Goal: Obtain resource: Download file/media

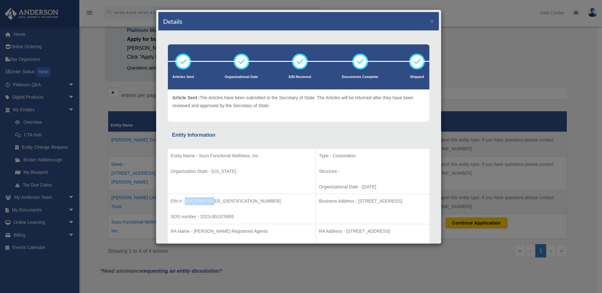
scroll to position [15, 0]
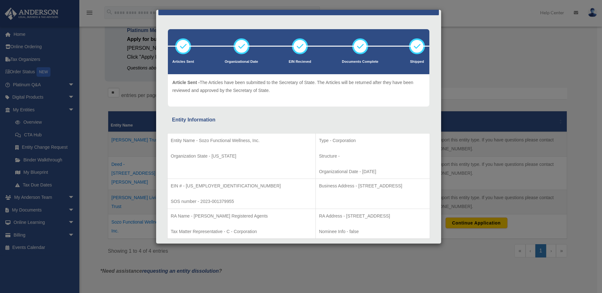
click at [328, 194] on td "Business Address - [STREET_ADDRESS]" at bounding box center [373, 194] width 114 height 30
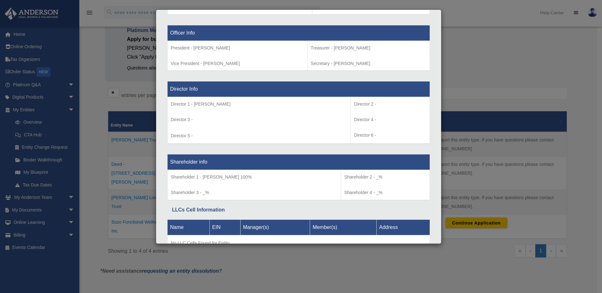
scroll to position [428, 0]
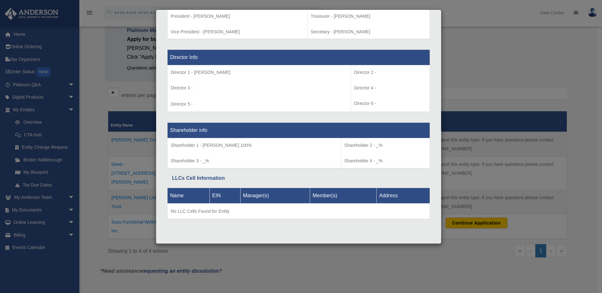
click at [473, 55] on div "Details × Articles Sent Organizational Date" at bounding box center [301, 146] width 602 height 293
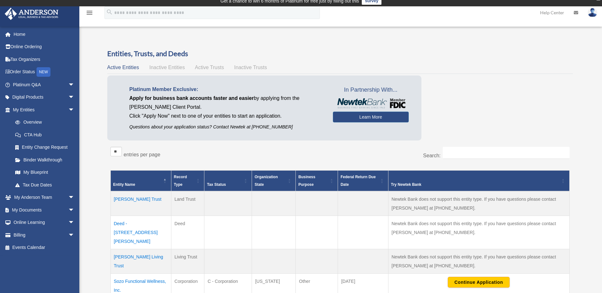
scroll to position [0, 0]
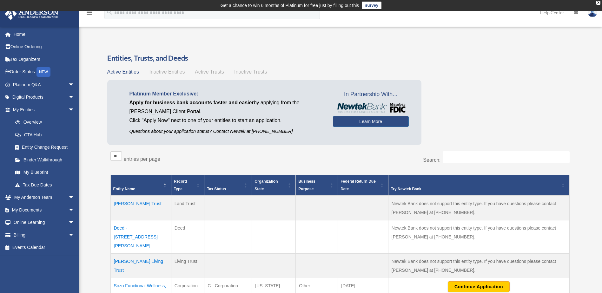
click at [203, 73] on span "Active Trusts" at bounding box center [209, 71] width 29 height 5
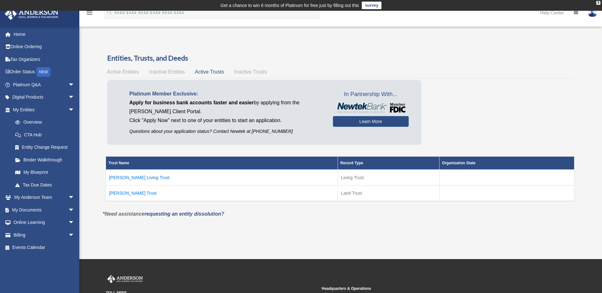
click at [247, 72] on span "Inactive Trusts" at bounding box center [250, 71] width 33 height 5
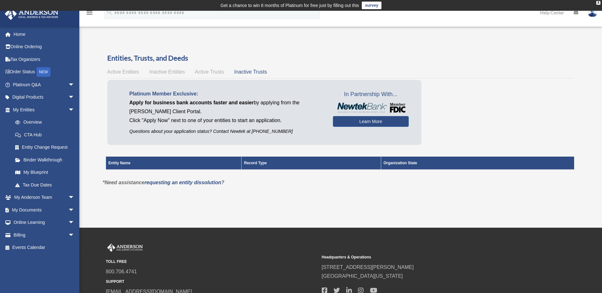
click at [211, 71] on span "Active Trusts" at bounding box center [209, 71] width 29 height 5
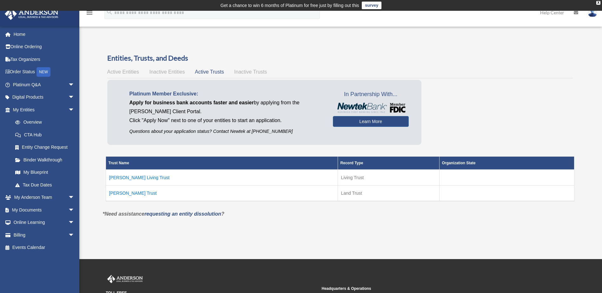
click at [129, 190] on td "Bouldin Trust" at bounding box center [222, 194] width 232 height 16
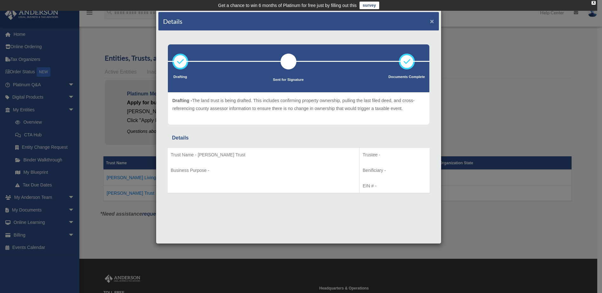
click at [433, 20] on button "×" at bounding box center [432, 21] width 4 height 7
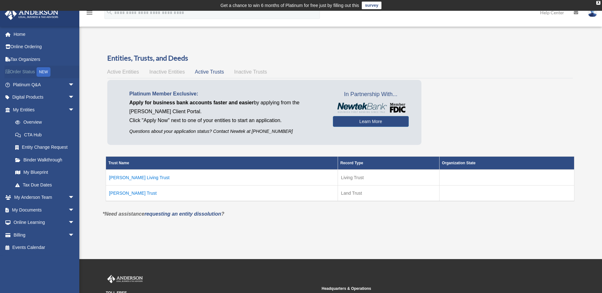
click at [44, 70] on div "NEW" at bounding box center [44, 72] width 14 height 10
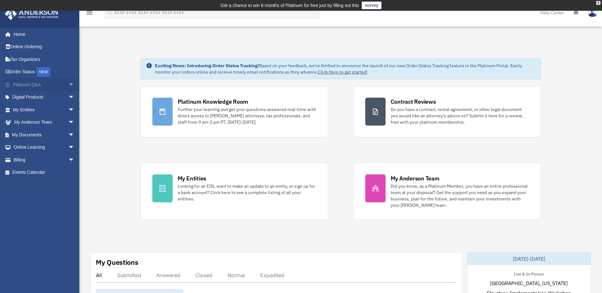
click at [68, 84] on span "arrow_drop_down" at bounding box center [74, 84] width 13 height 13
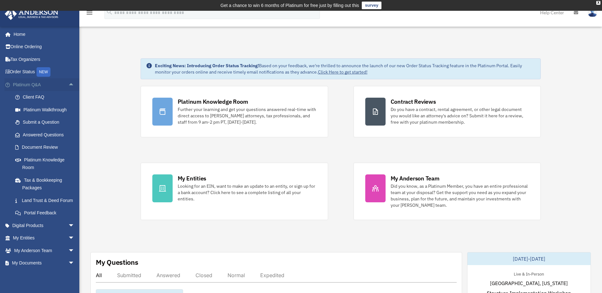
click at [68, 84] on span "arrow_drop_up" at bounding box center [74, 84] width 13 height 13
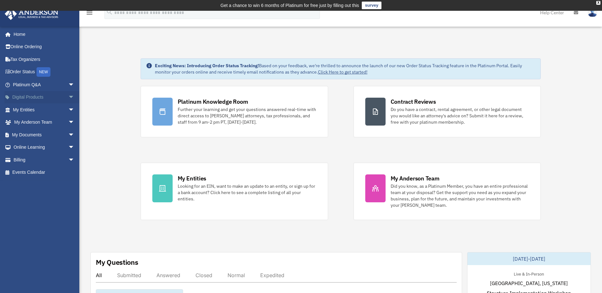
click at [68, 95] on span "arrow_drop_down" at bounding box center [74, 97] width 13 height 13
click at [68, 95] on span "arrow_drop_up" at bounding box center [74, 97] width 13 height 13
click at [68, 146] on span "arrow_drop_down" at bounding box center [74, 147] width 13 height 13
click at [68, 135] on span "arrow_drop_down" at bounding box center [74, 135] width 13 height 13
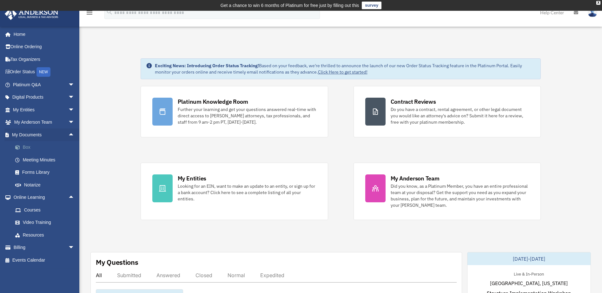
click at [39, 148] on link "Box" at bounding box center [46, 147] width 75 height 13
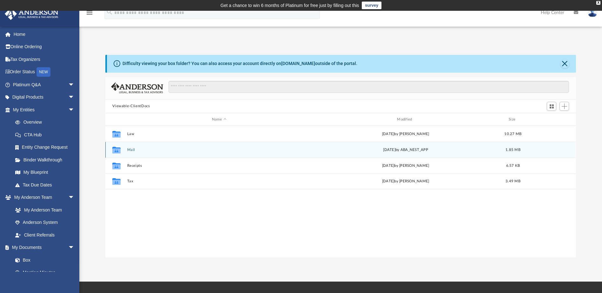
scroll to position [140, 466]
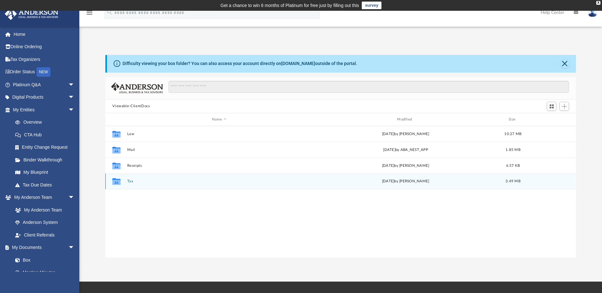
click at [126, 182] on div "Collaborated Folder Tax [DATE] by [PERSON_NAME] 3.49 MB" at bounding box center [340, 182] width 470 height 16
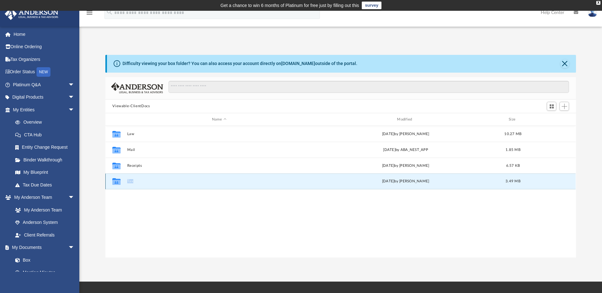
click at [126, 182] on div "Collaborated Folder Tax [DATE] by [PERSON_NAME] 3.49 MB" at bounding box center [340, 182] width 470 height 16
drag, startPoint x: 126, startPoint y: 182, endPoint x: 119, endPoint y: 183, distance: 6.7
click at [119, 182] on icon "grid" at bounding box center [116, 182] width 8 height 5
click at [119, 183] on icon "grid" at bounding box center [116, 182] width 8 height 5
drag, startPoint x: 119, startPoint y: 183, endPoint x: 136, endPoint y: 182, distance: 16.5
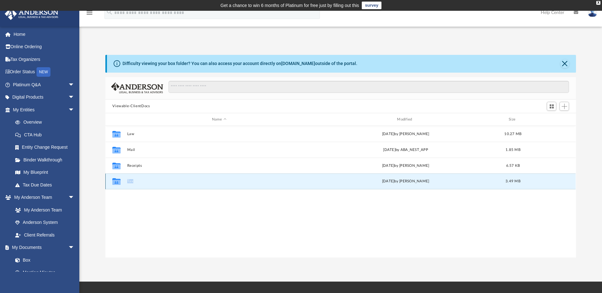
click at [136, 182] on button "Tax" at bounding box center [219, 182] width 184 height 4
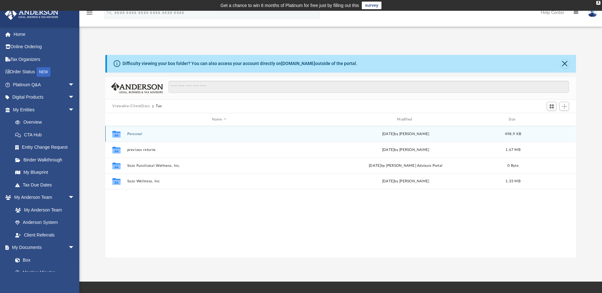
click at [140, 136] on div "Collaborated Folder Personal [DATE] by [PERSON_NAME] 498.9 KB" at bounding box center [340, 134] width 470 height 16
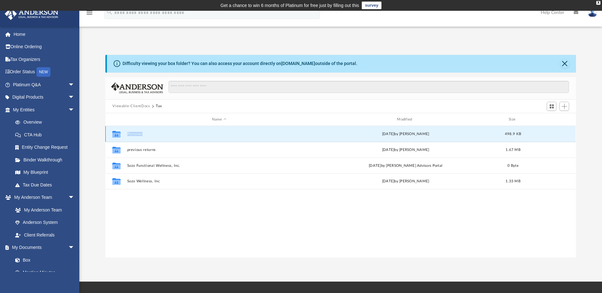
click at [140, 136] on div "Collaborated Folder Personal [DATE] by [PERSON_NAME] 498.9 KB" at bounding box center [340, 134] width 470 height 16
drag, startPoint x: 140, startPoint y: 136, endPoint x: 119, endPoint y: 134, distance: 21.1
click at [119, 134] on icon "grid" at bounding box center [116, 135] width 8 height 5
click at [134, 133] on button "Personal" at bounding box center [219, 134] width 184 height 4
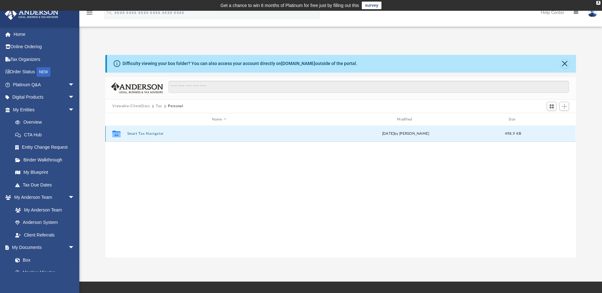
click at [134, 133] on button "Smart Tax Navigator" at bounding box center [219, 134] width 184 height 4
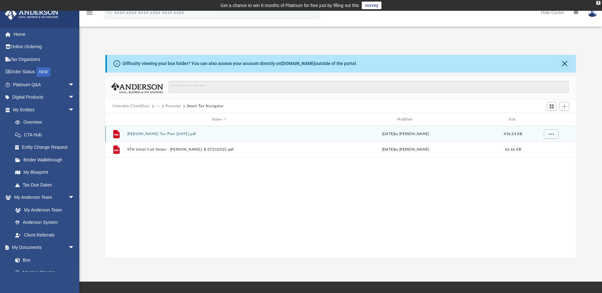
click at [153, 136] on button "[PERSON_NAME] Tax Plan [DATE].pdf" at bounding box center [219, 134] width 184 height 4
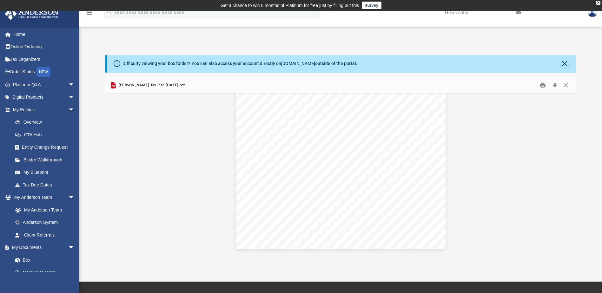
scroll to position [667, 0]
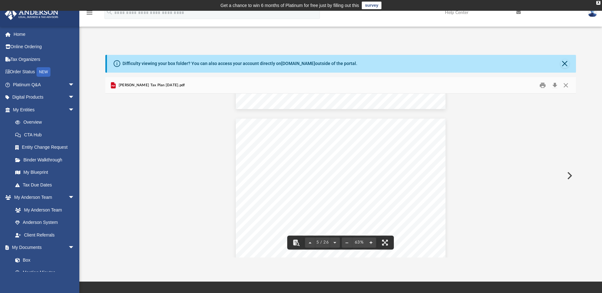
click at [373, 242] on button "File preview" at bounding box center [371, 243] width 10 height 14
click at [383, 204] on div "Tax Savings Recommendations Here are your estimated tax savings presented at th…" at bounding box center [341, 149] width 310 height 240
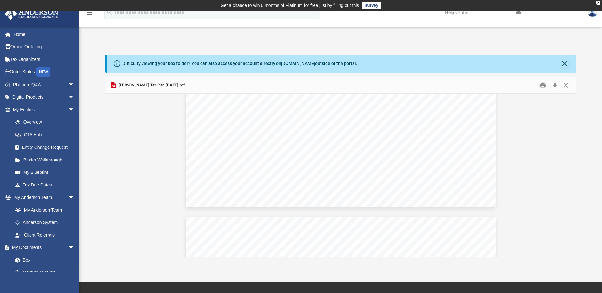
scroll to position [1177, 0]
